Goal: Navigation & Orientation: Find specific page/section

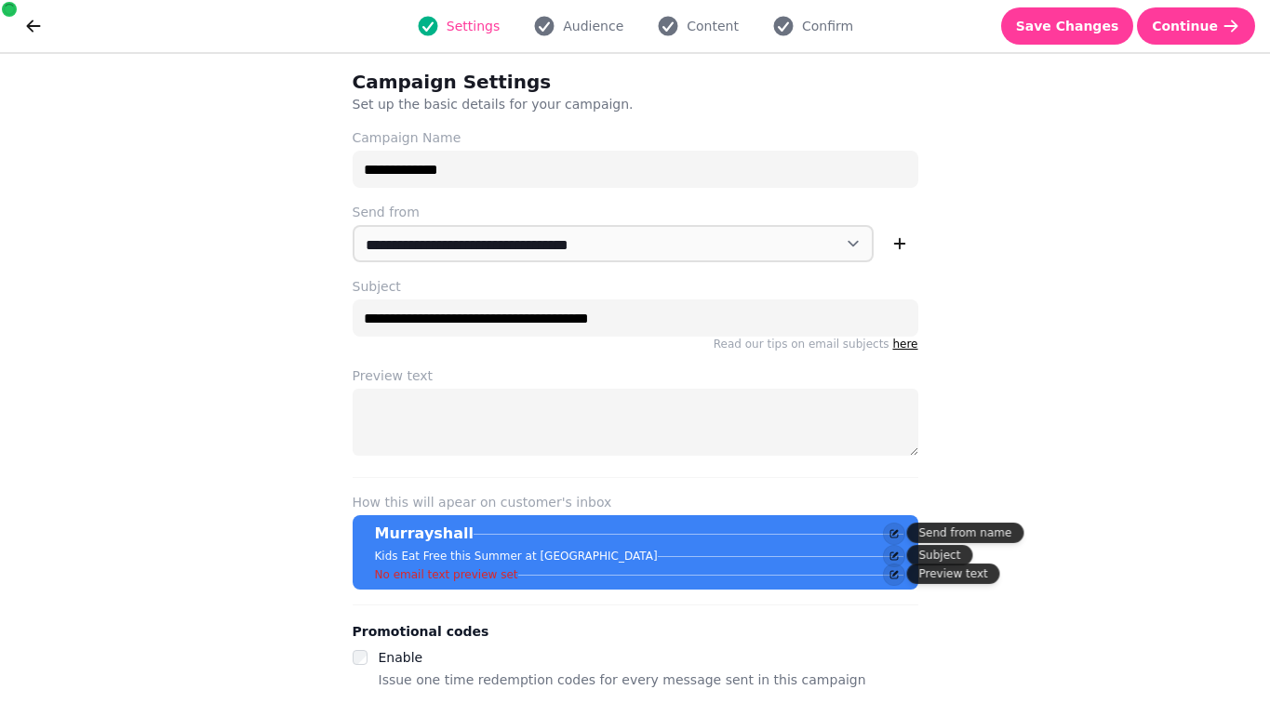
select select "**********"
click at [1057, 30] on span "Save Changes" at bounding box center [1067, 26] width 103 height 13
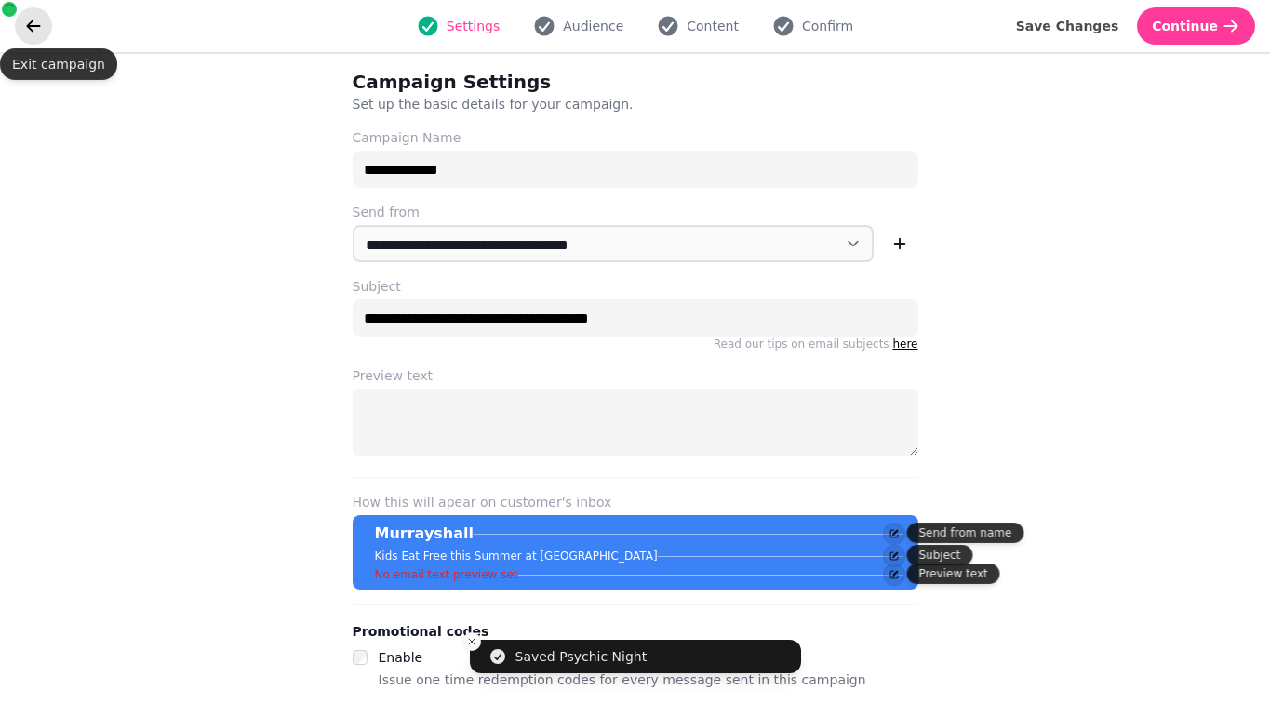
click at [22, 33] on button "go back" at bounding box center [33, 25] width 37 height 37
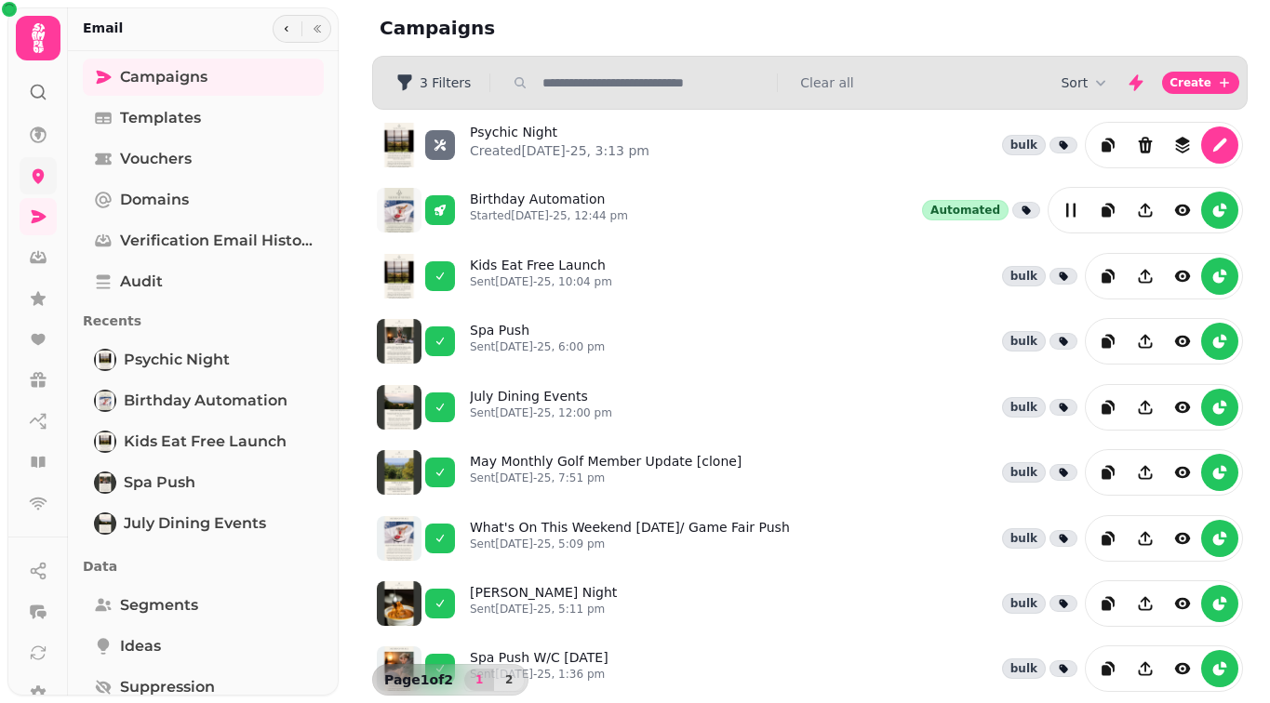
click at [37, 172] on icon at bounding box center [39, 176] width 12 height 15
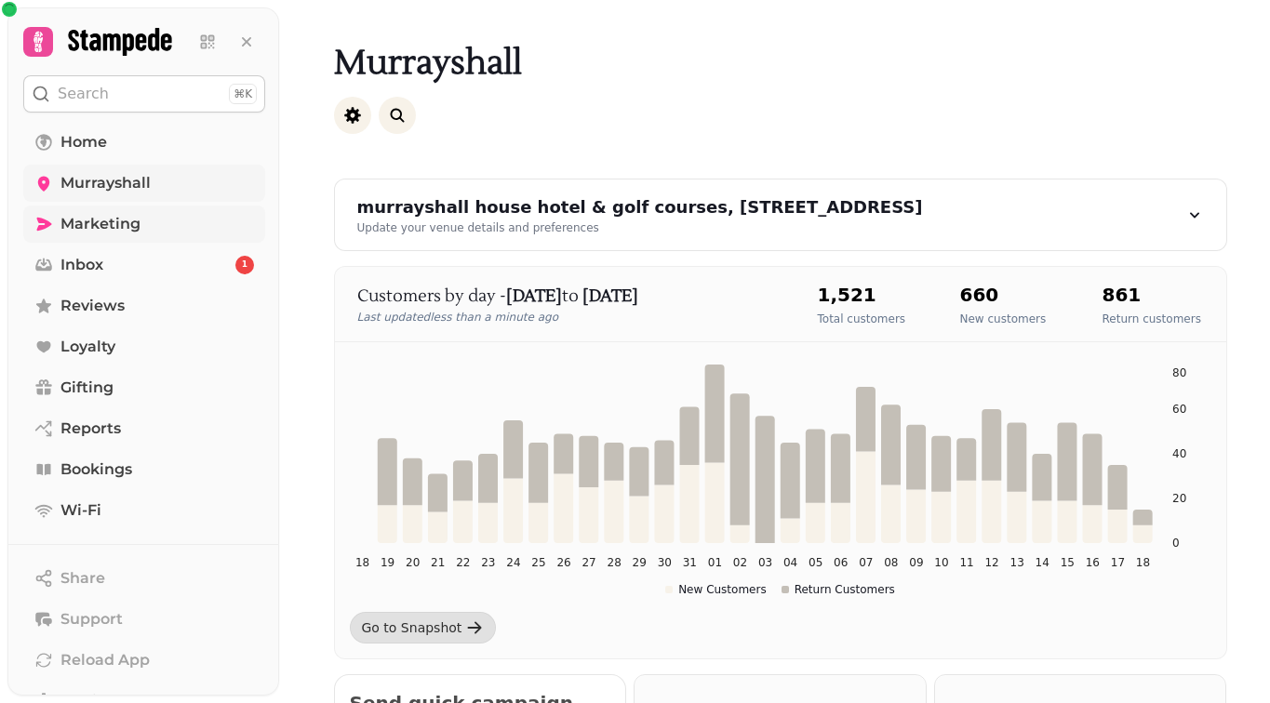
click at [100, 230] on span "Marketing" at bounding box center [100, 224] width 80 height 22
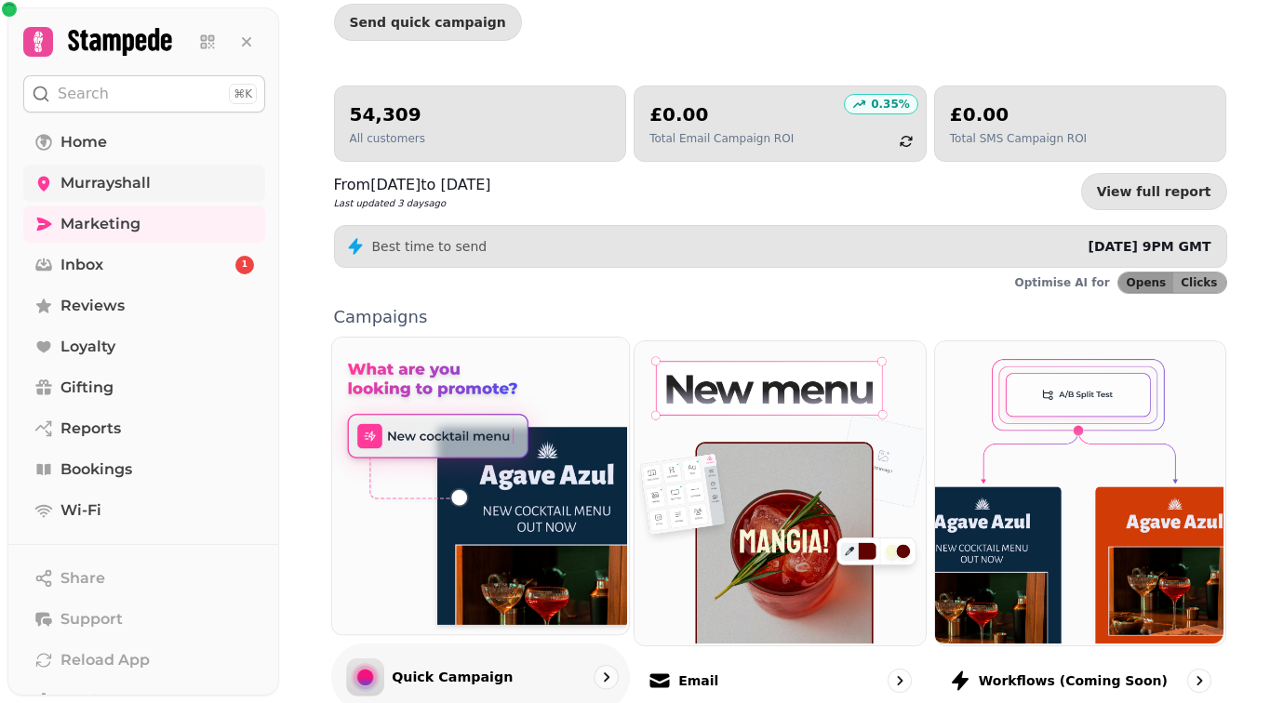
scroll to position [218, 0]
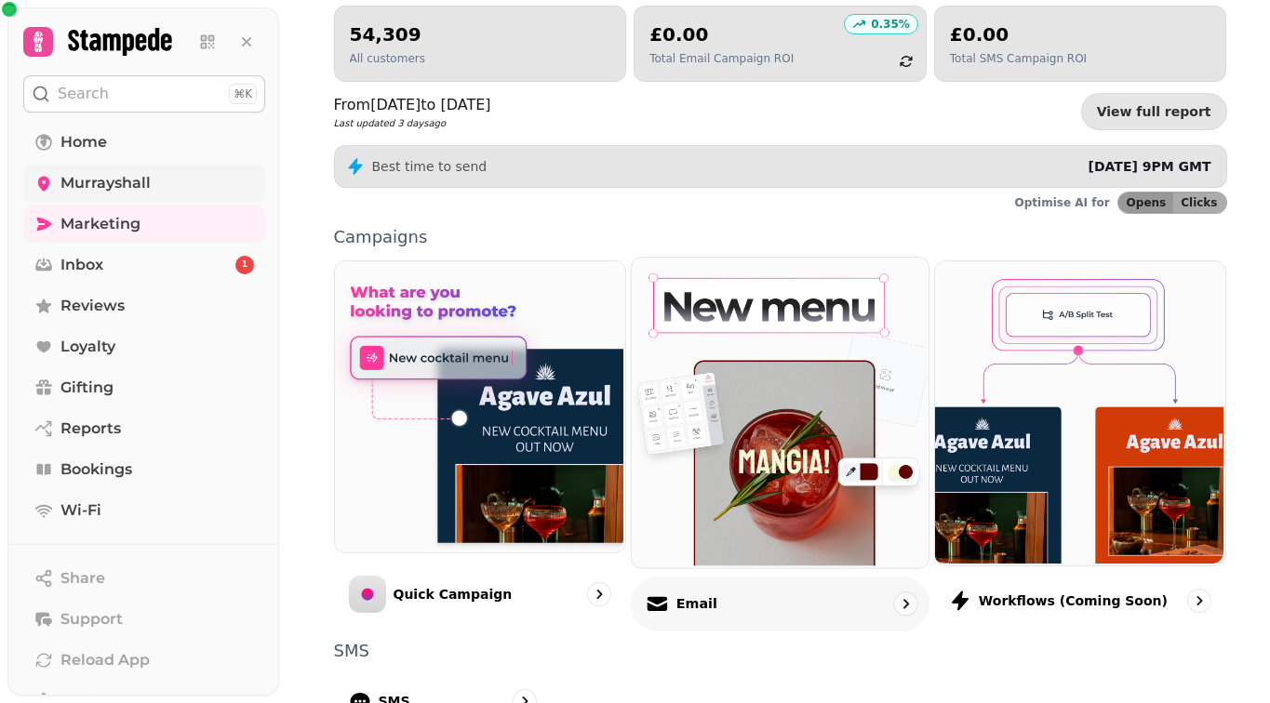
click at [738, 539] on img at bounding box center [778, 411] width 297 height 310
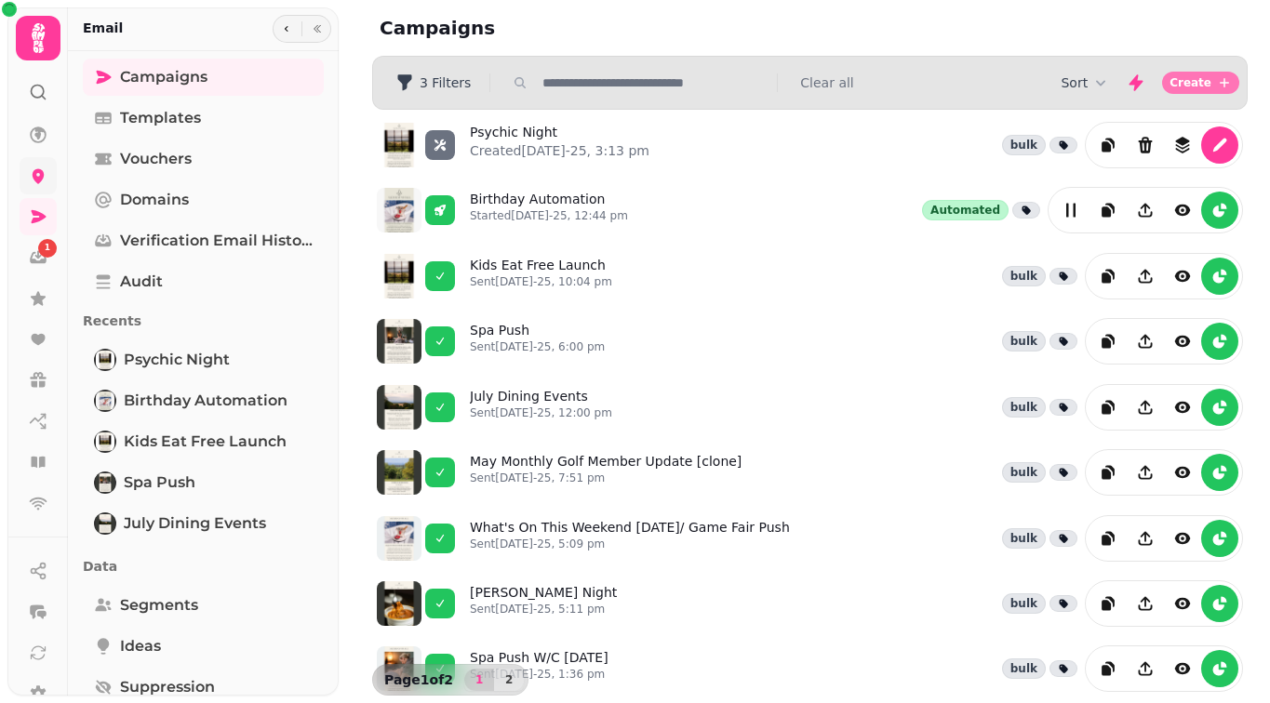
click at [1217, 86] on icon "button" at bounding box center [1224, 82] width 15 height 15
select select "**********"
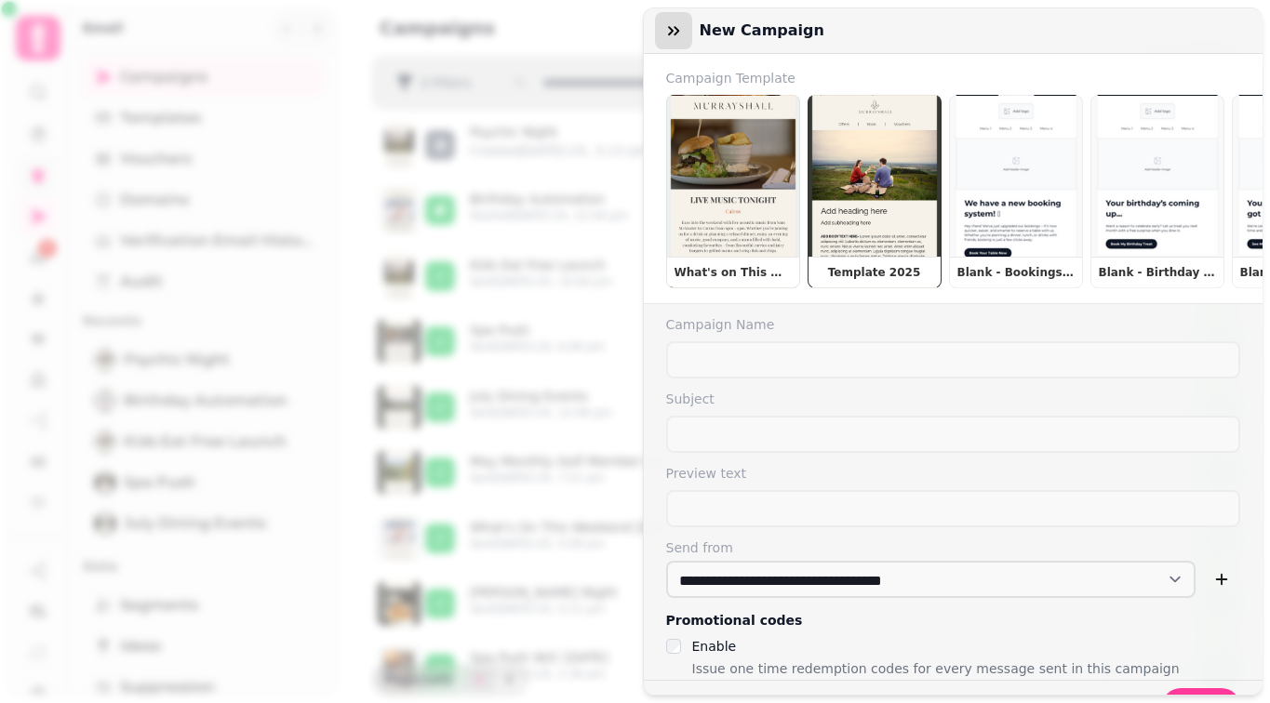
click at [678, 37] on icon "button" at bounding box center [673, 30] width 19 height 19
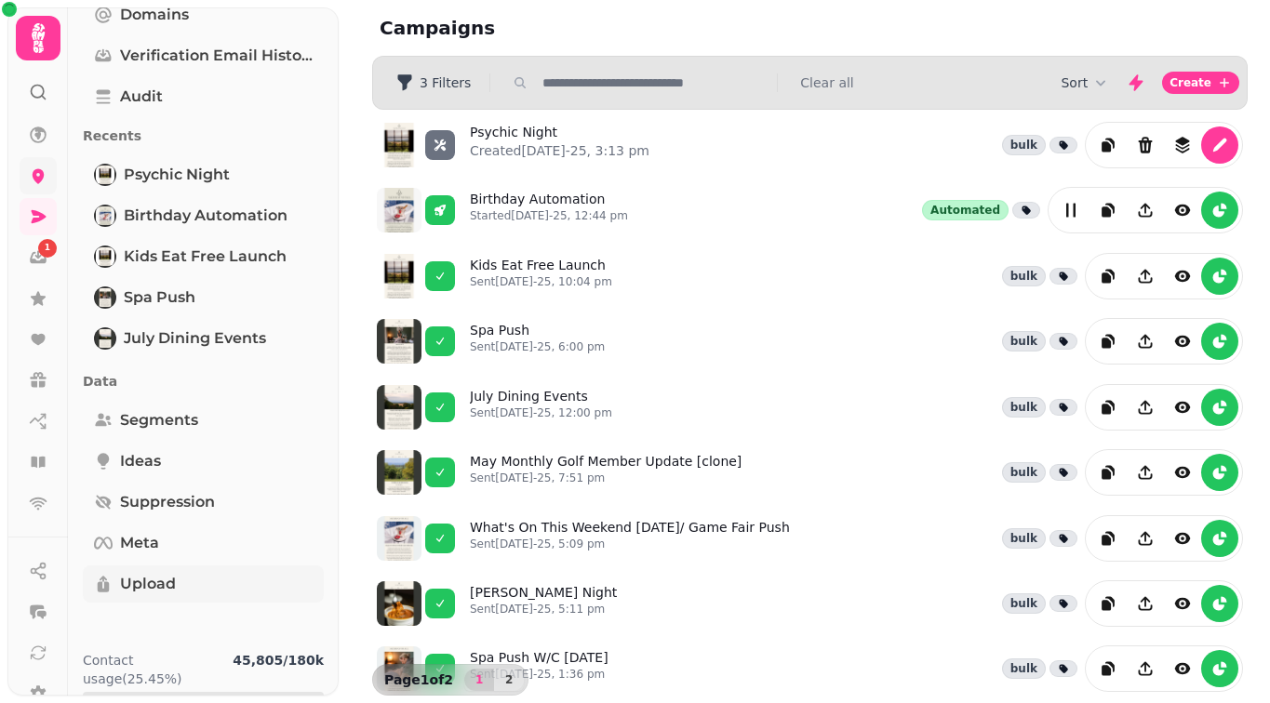
scroll to position [204, 0]
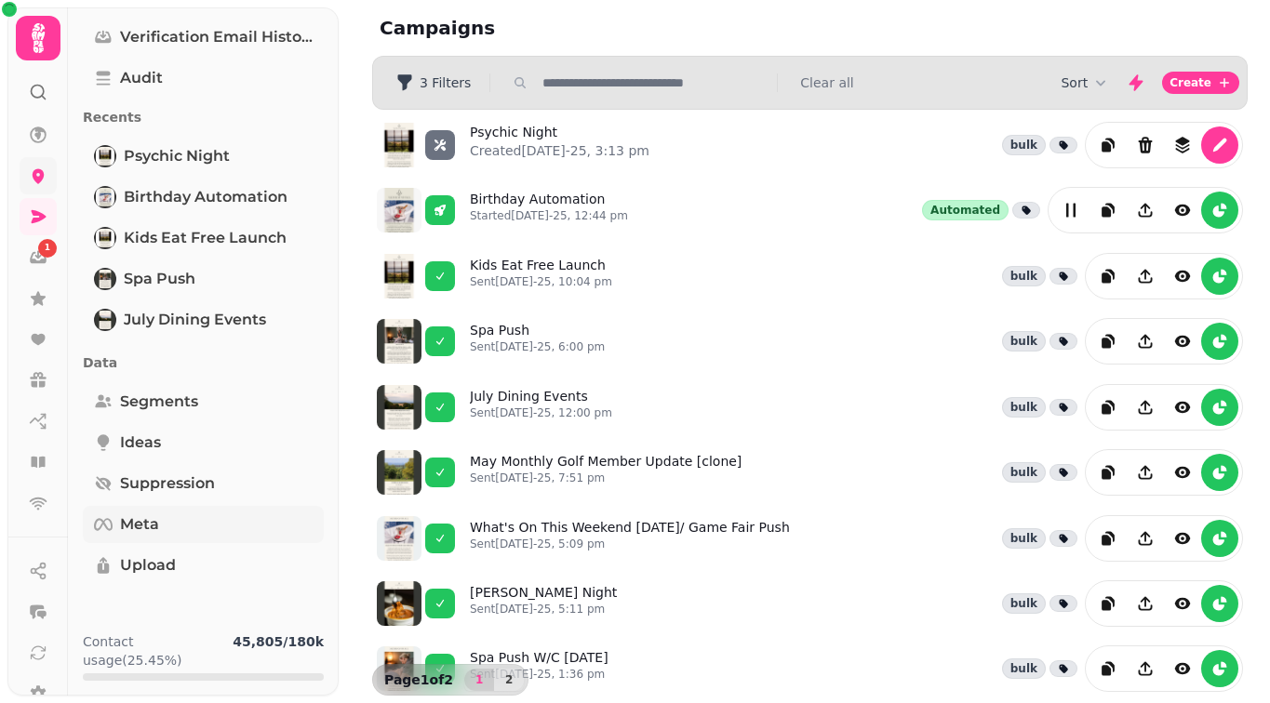
click at [163, 528] on link "Meta" at bounding box center [203, 524] width 241 height 37
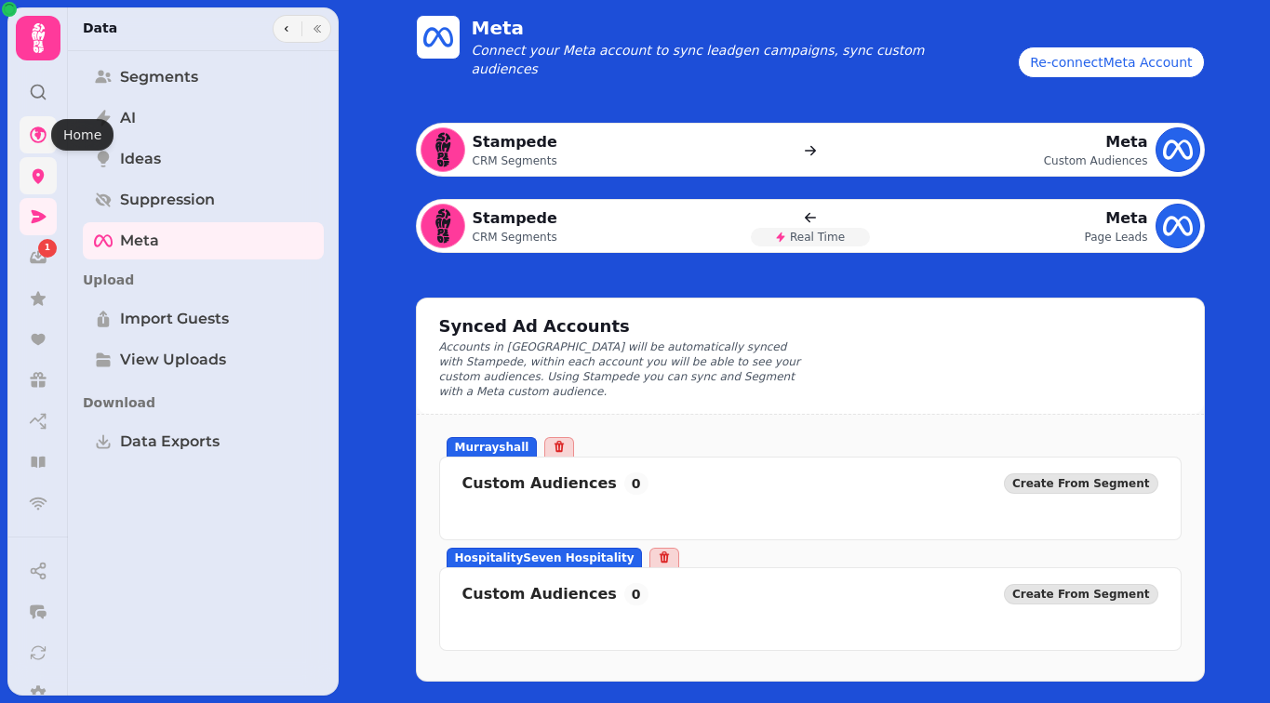
click at [40, 137] on icon at bounding box center [38, 135] width 19 height 19
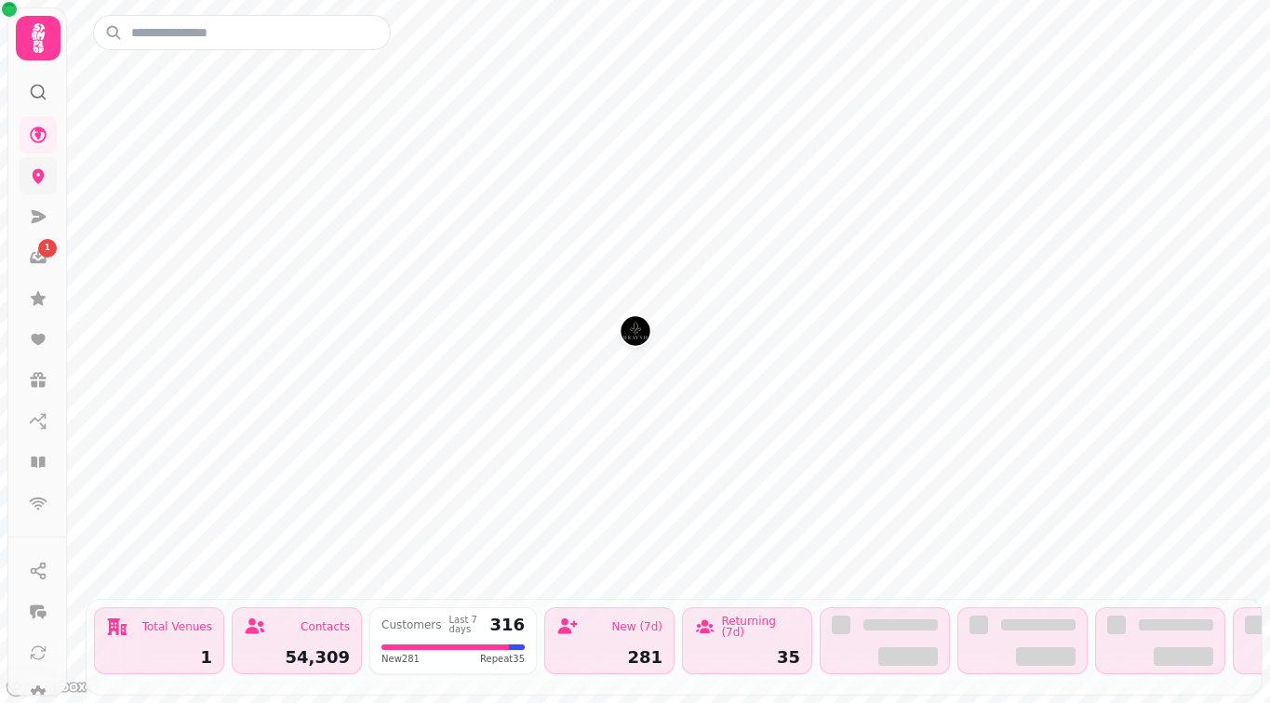
click at [39, 186] on link at bounding box center [38, 175] width 37 height 37
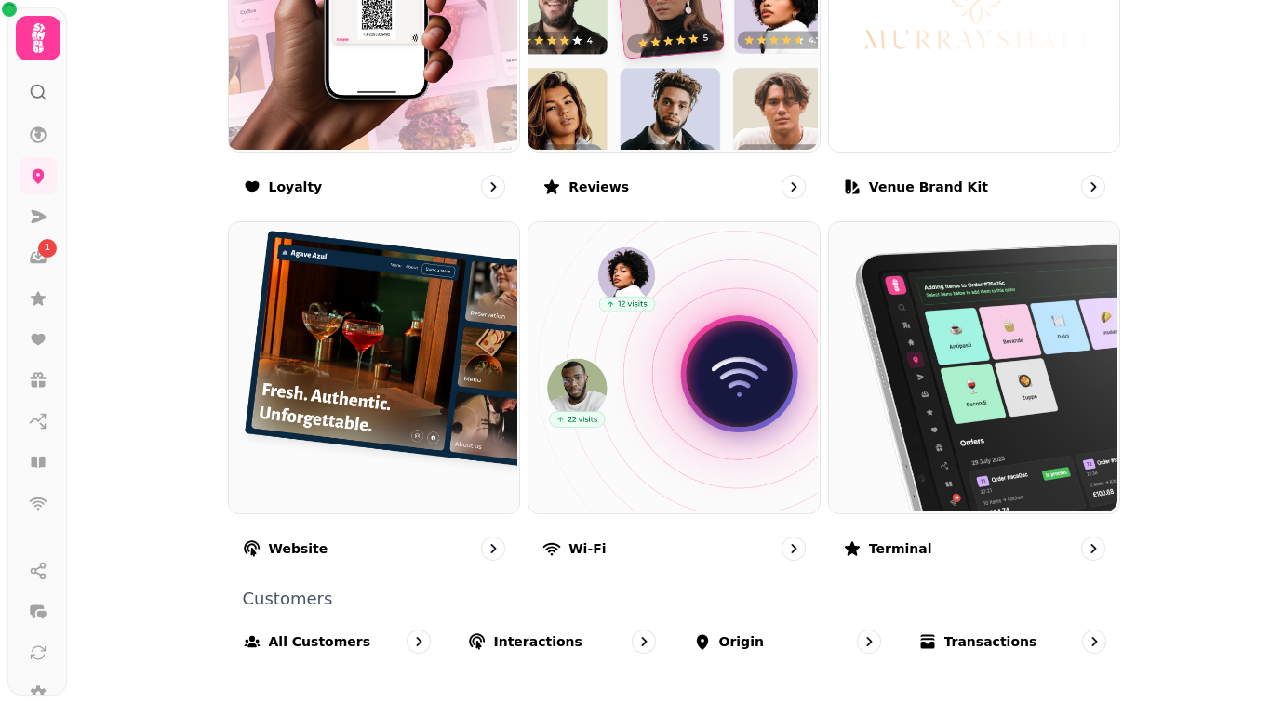
scroll to position [1186, 0]
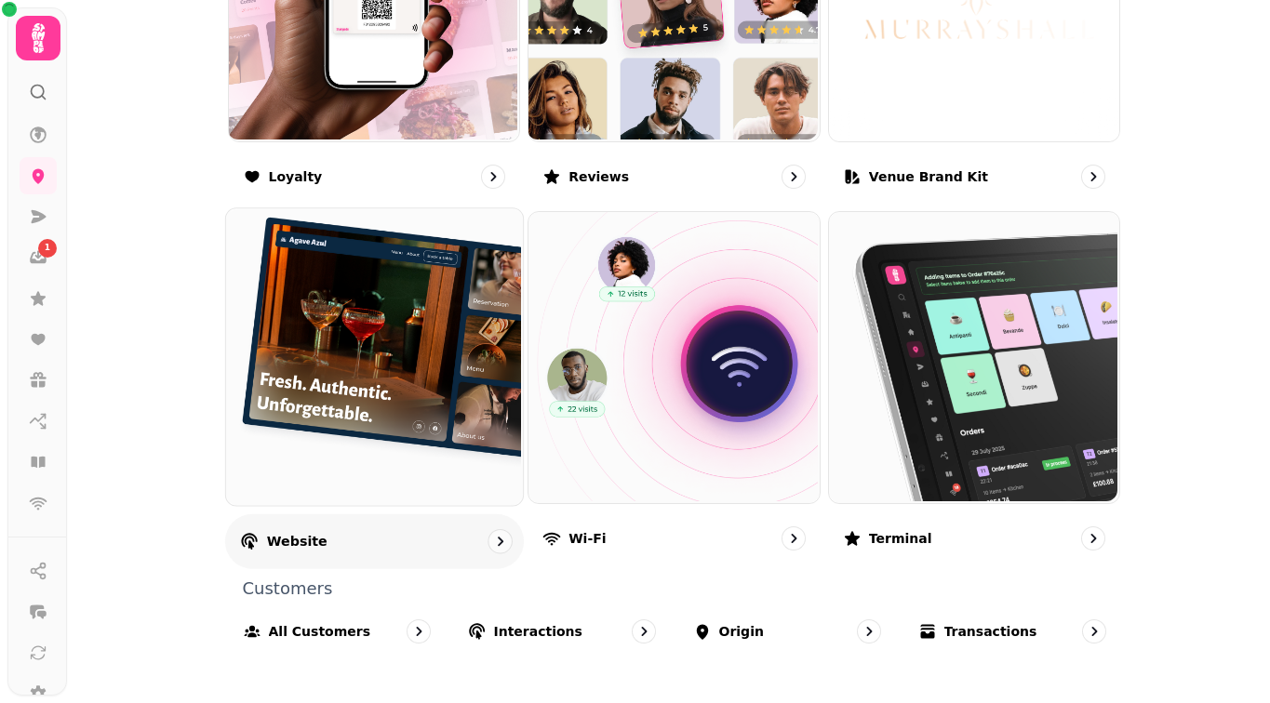
click at [324, 462] on img at bounding box center [371, 355] width 297 height 297
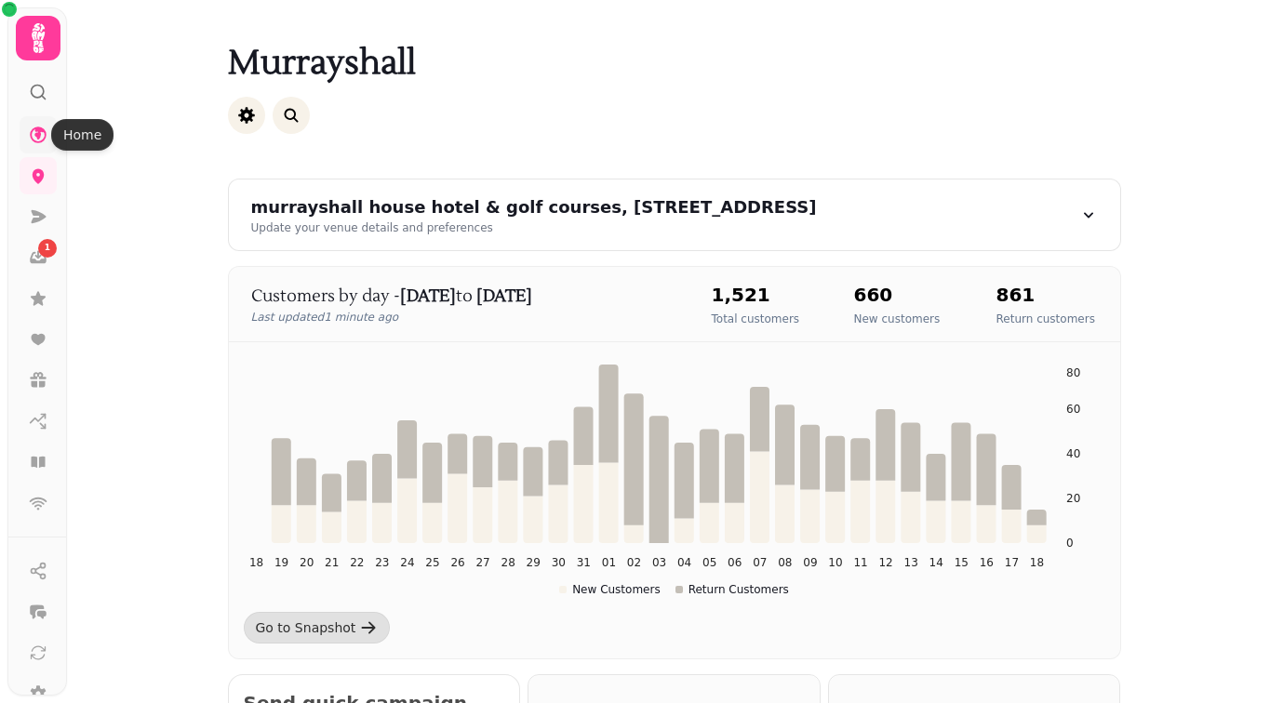
click at [44, 136] on icon at bounding box center [38, 135] width 19 height 19
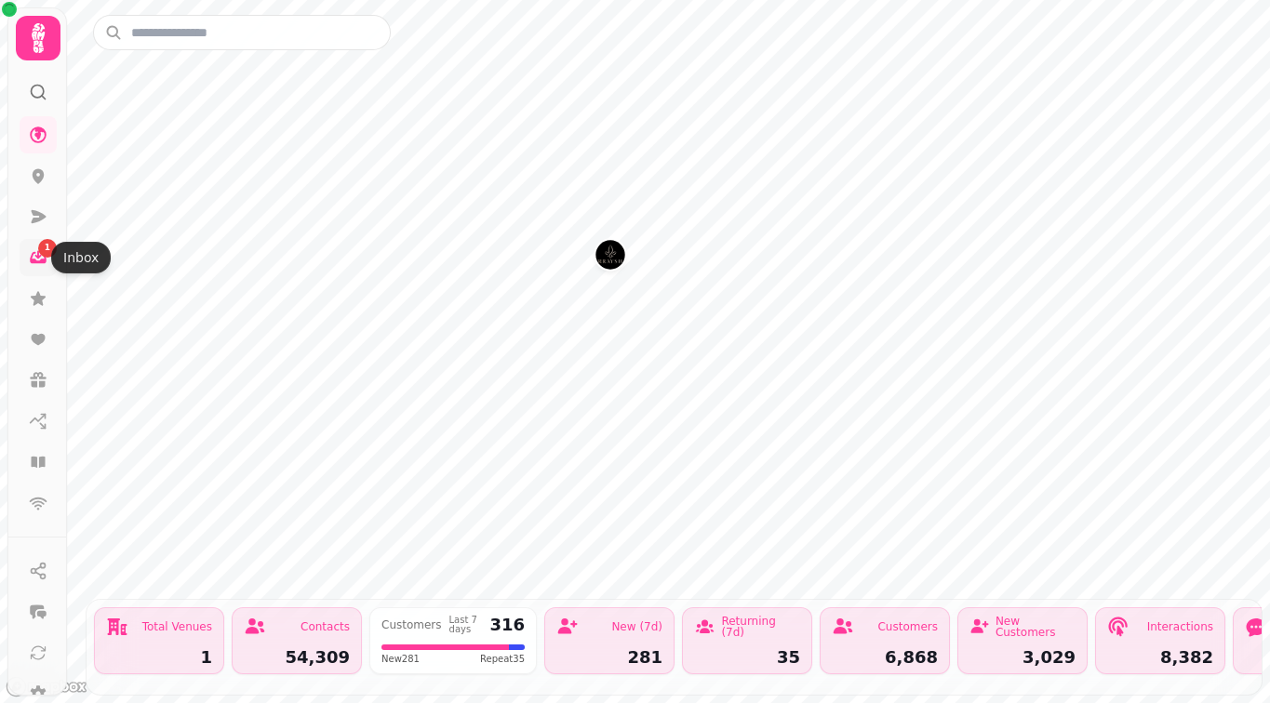
click at [39, 263] on icon at bounding box center [38, 257] width 19 height 19
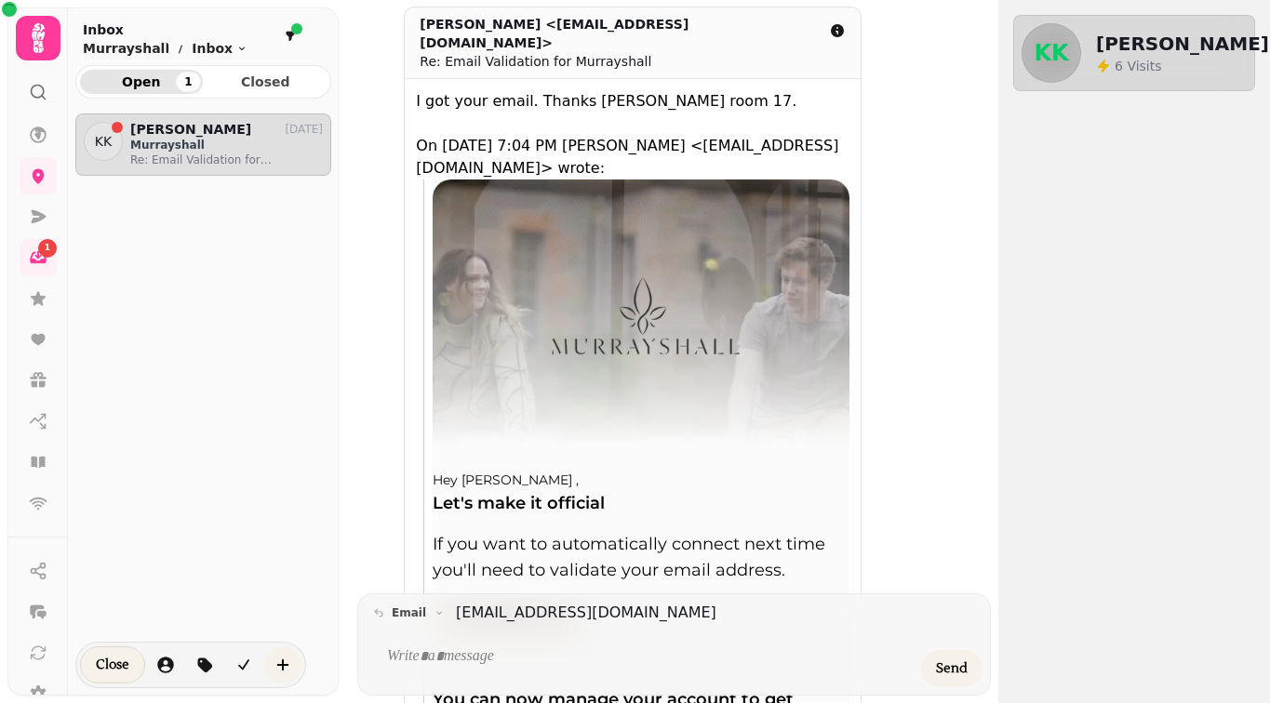
scroll to position [65, 0]
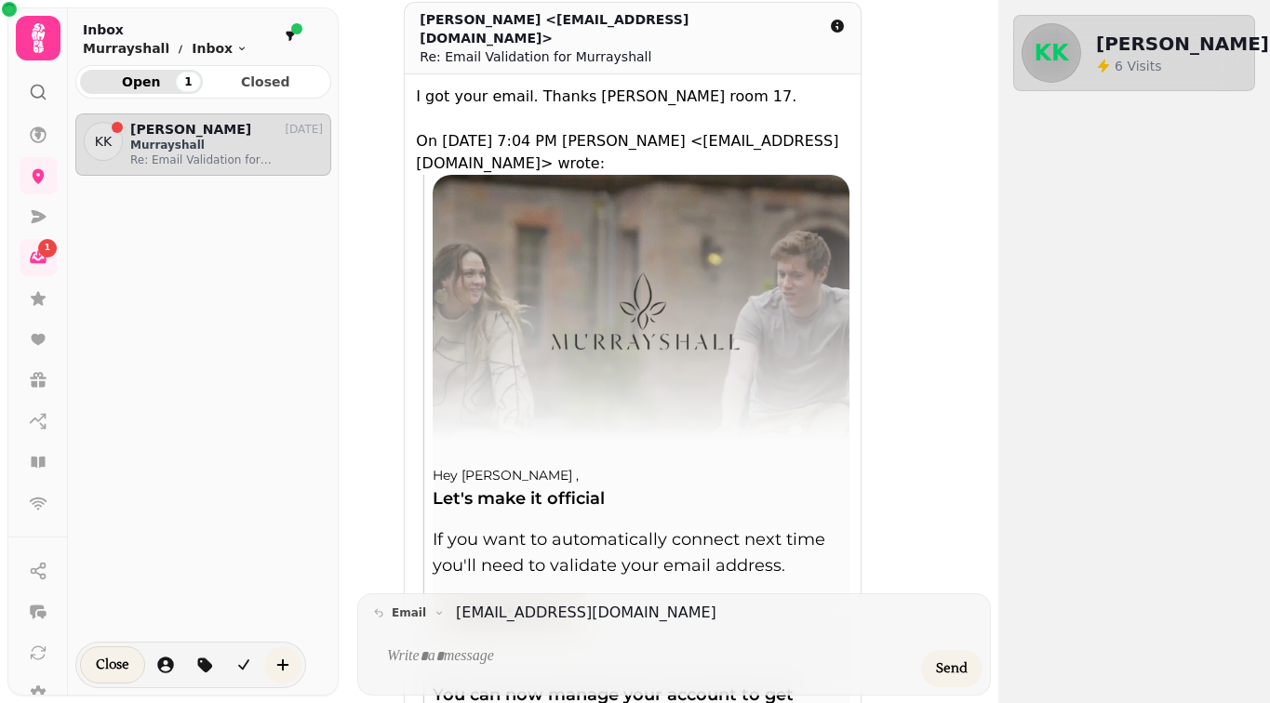
click at [46, 45] on icon at bounding box center [38, 38] width 37 height 37
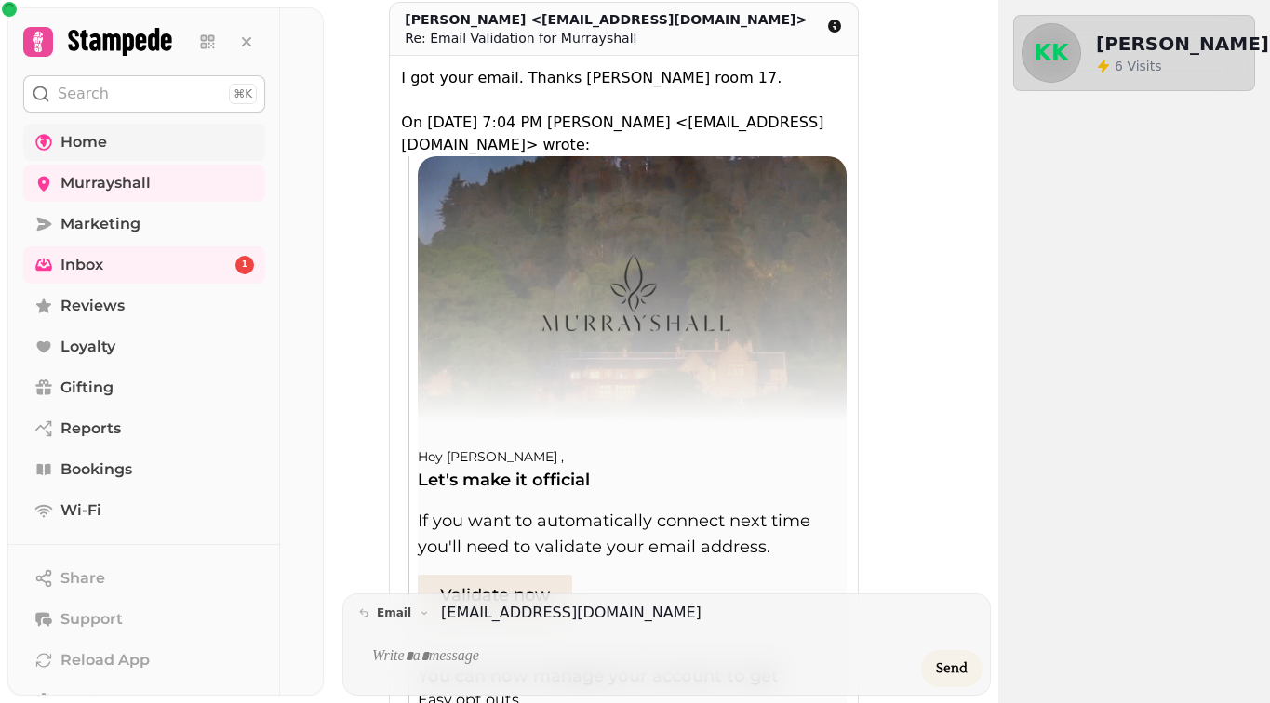
click at [119, 133] on link "Home" at bounding box center [144, 142] width 242 height 37
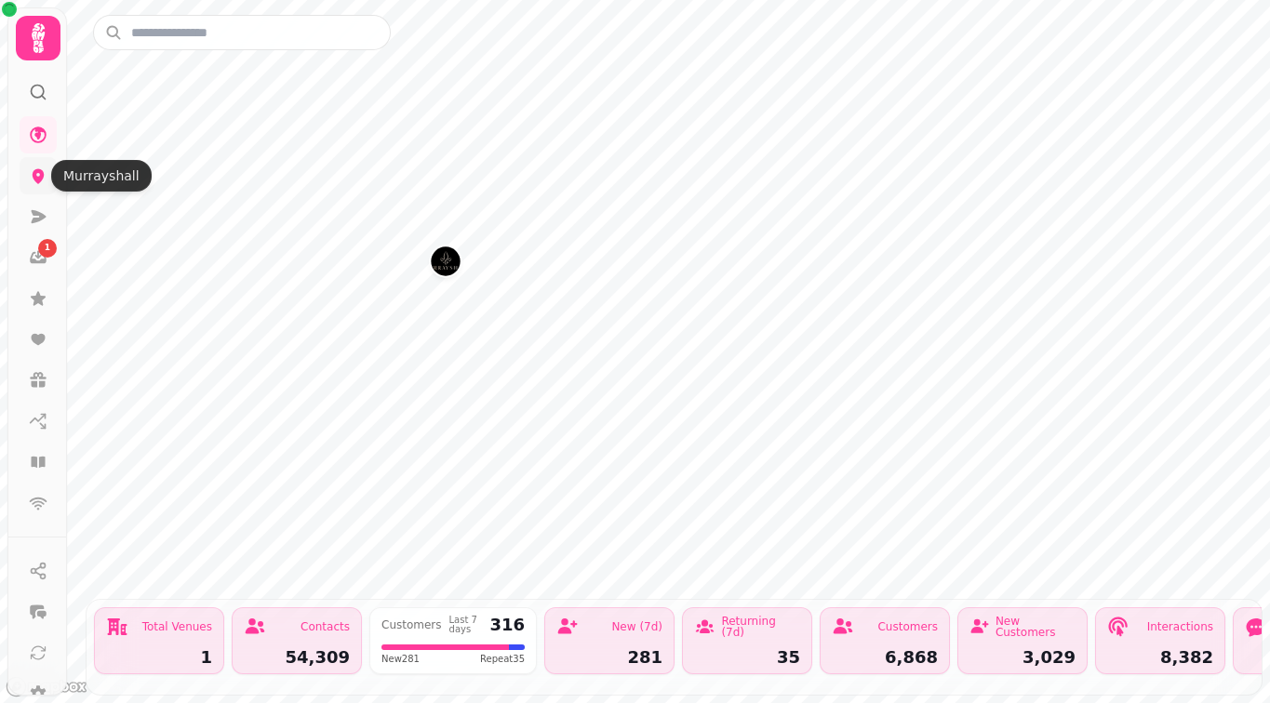
click at [37, 176] on icon at bounding box center [38, 175] width 19 height 19
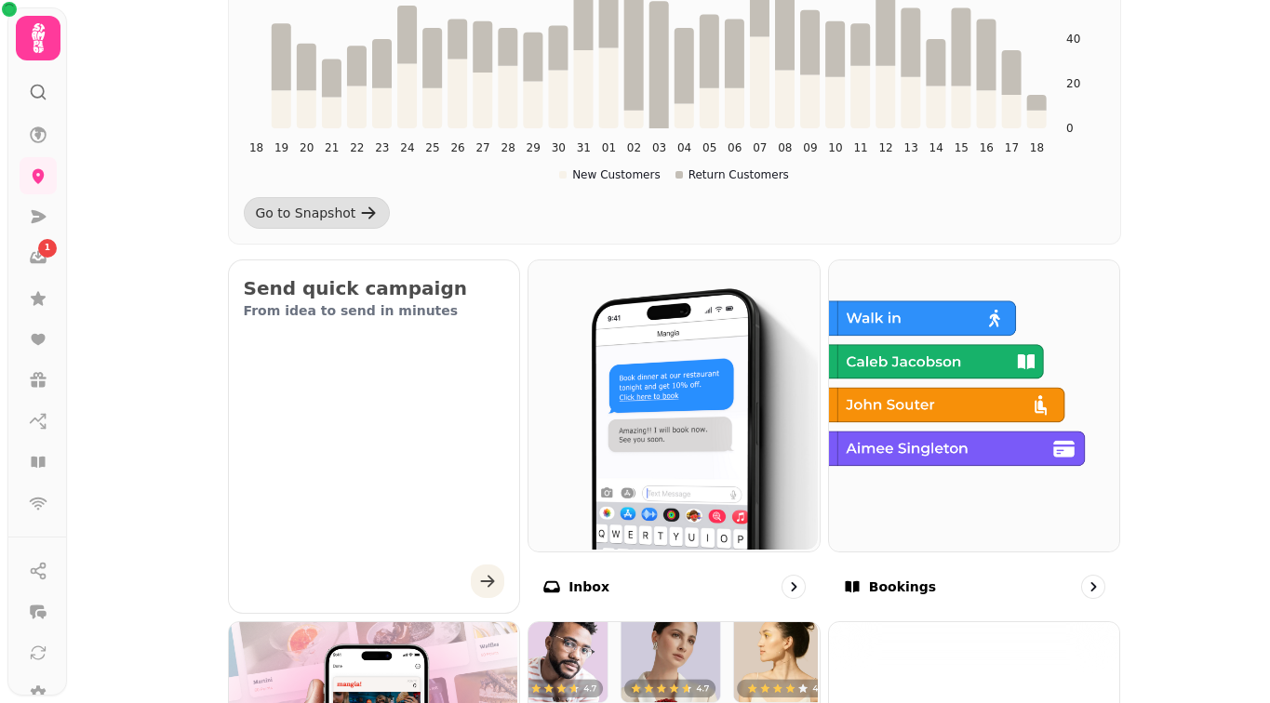
scroll to position [474, 0]
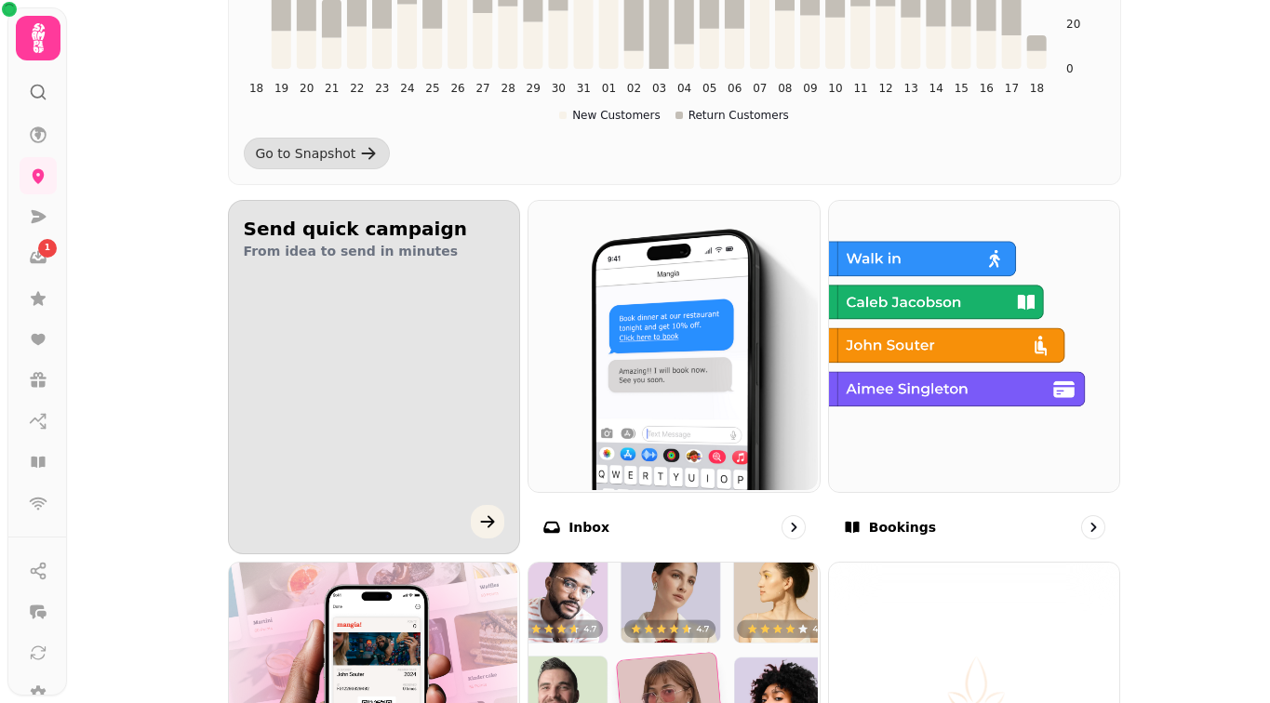
click at [364, 352] on div "button" at bounding box center [373, 451] width 353 height 291
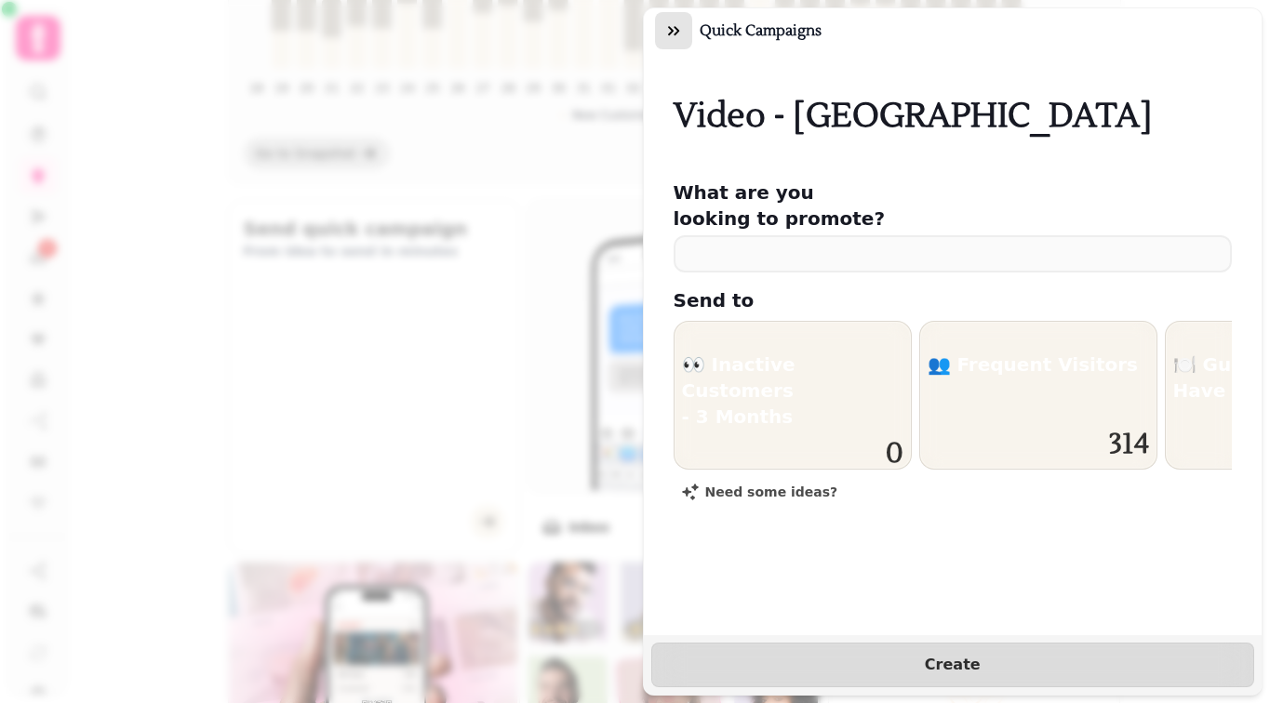
click at [665, 36] on icon "button" at bounding box center [673, 30] width 19 height 19
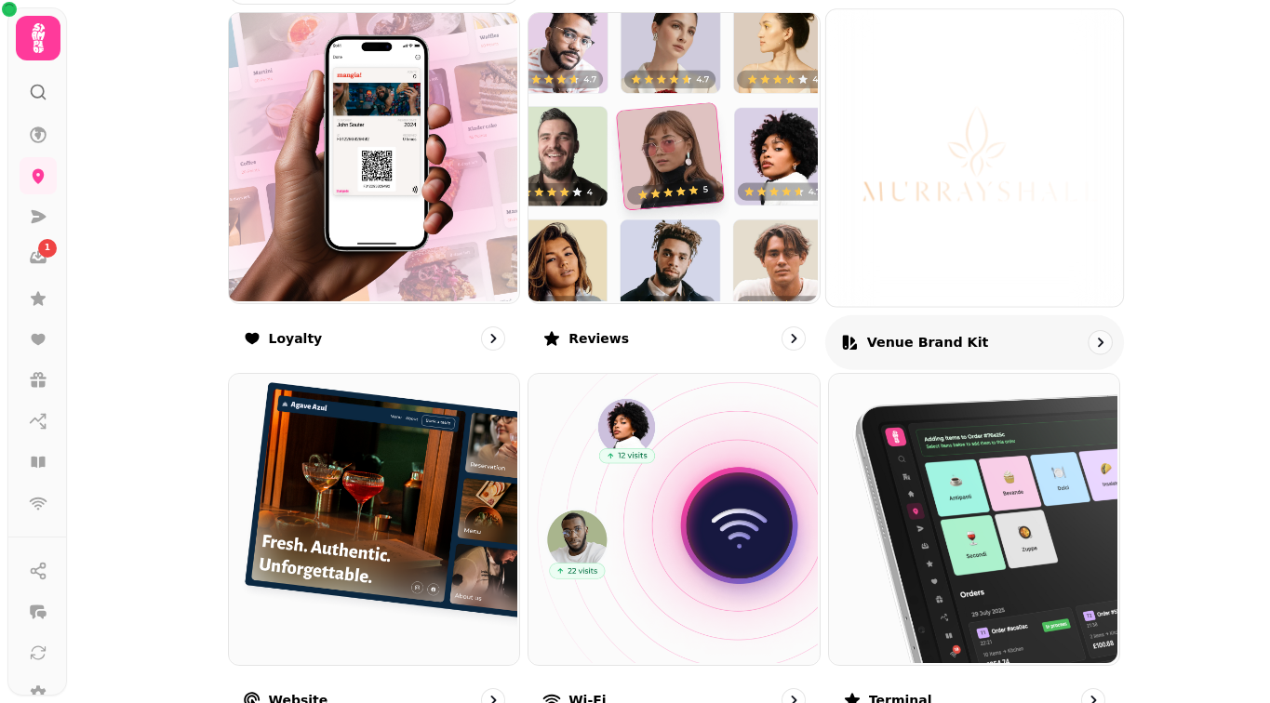
scroll to position [1186, 0]
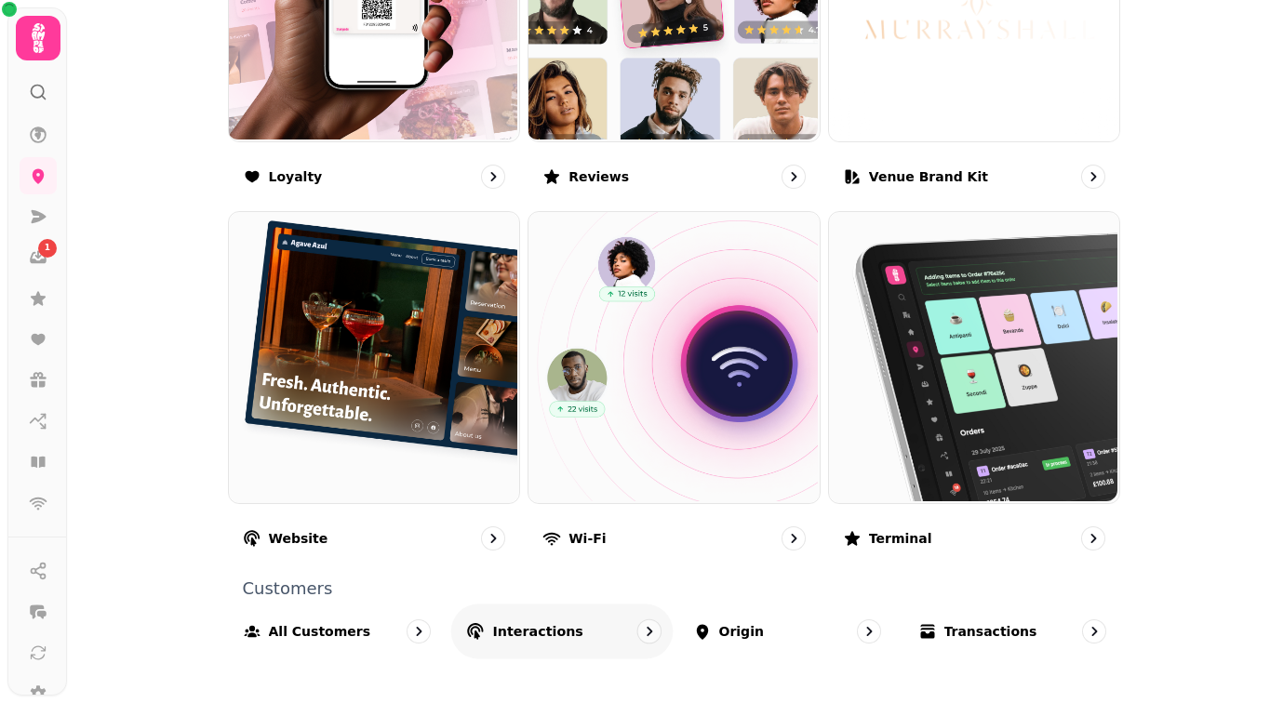
click at [514, 635] on p "Interactions" at bounding box center [537, 631] width 90 height 19
select select "**"
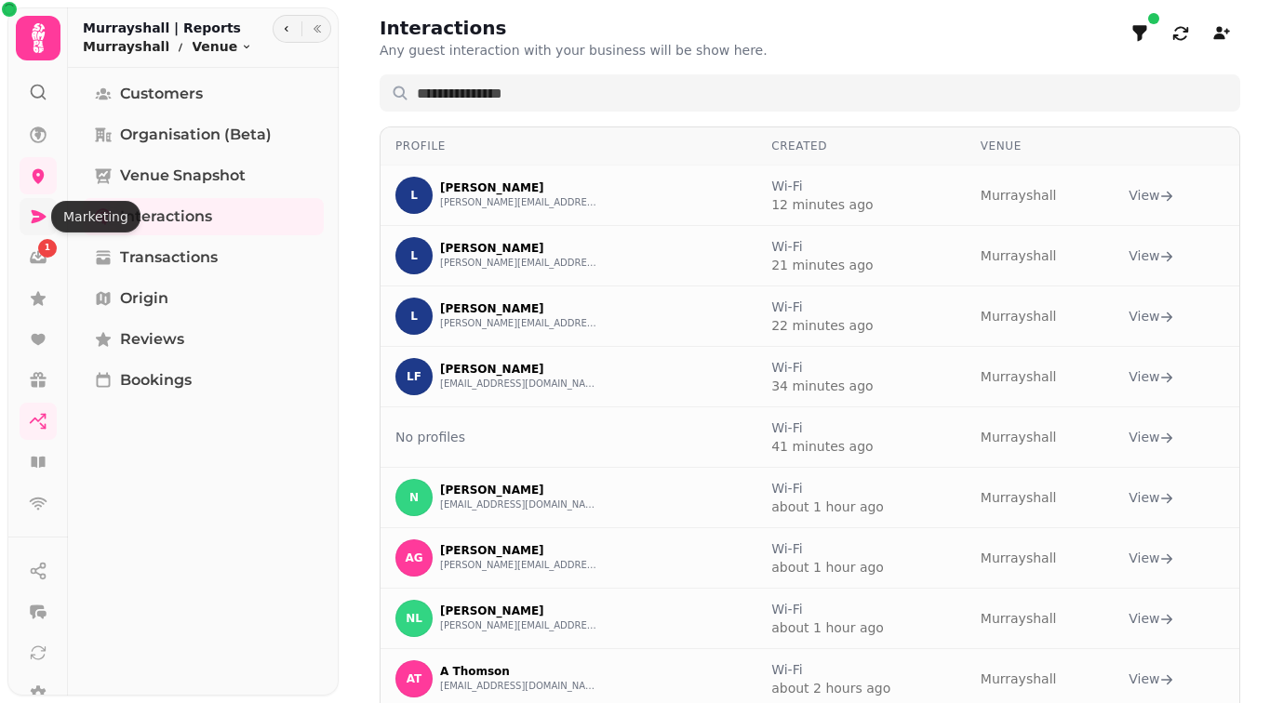
click at [39, 215] on icon at bounding box center [39, 216] width 15 height 13
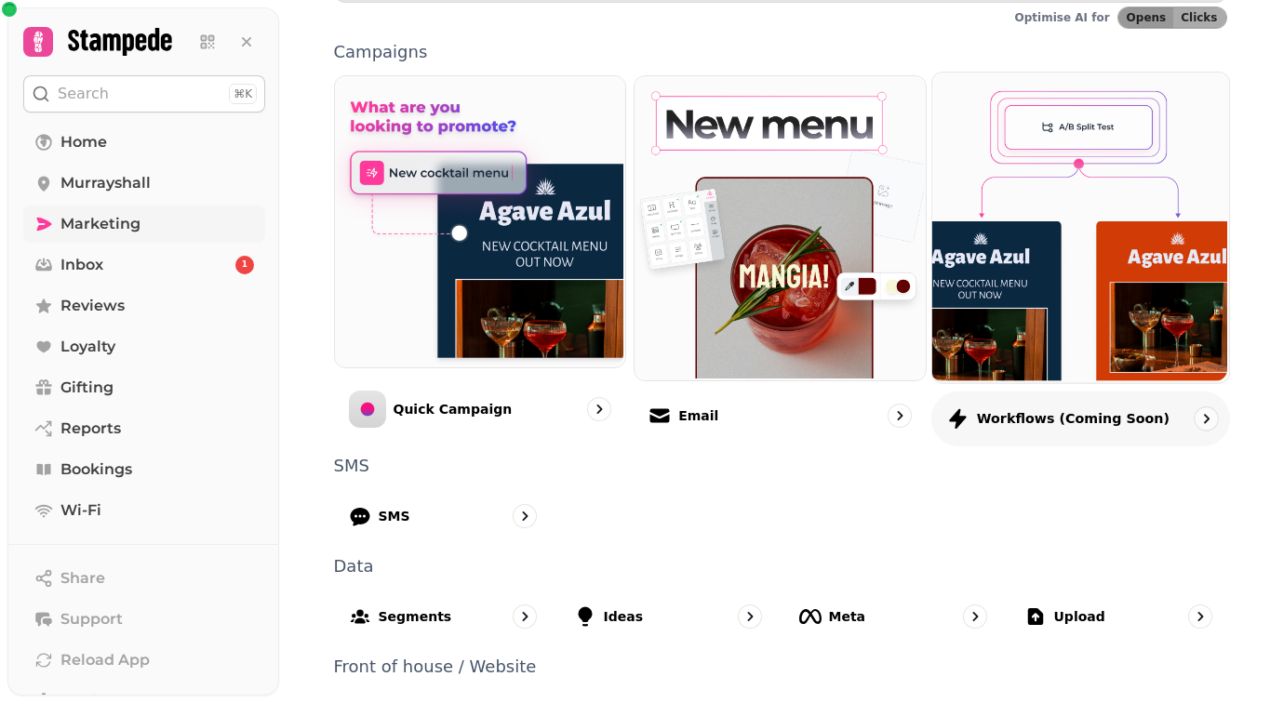
scroll to position [458, 0]
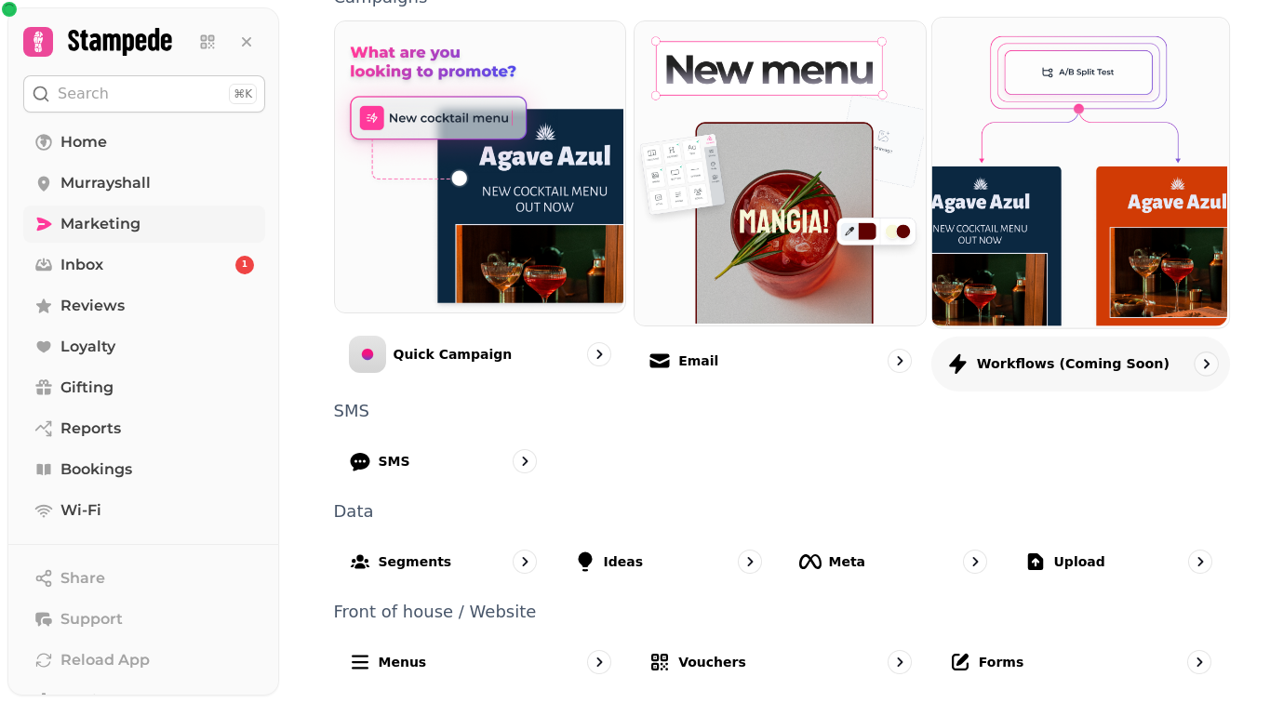
click at [1077, 366] on p "Workflows (coming soon)" at bounding box center [1073, 363] width 193 height 19
click at [1209, 358] on icon "go to" at bounding box center [1205, 363] width 19 height 19
click at [1143, 181] on img at bounding box center [1078, 171] width 297 height 310
